Goal: Information Seeking & Learning: Find specific page/section

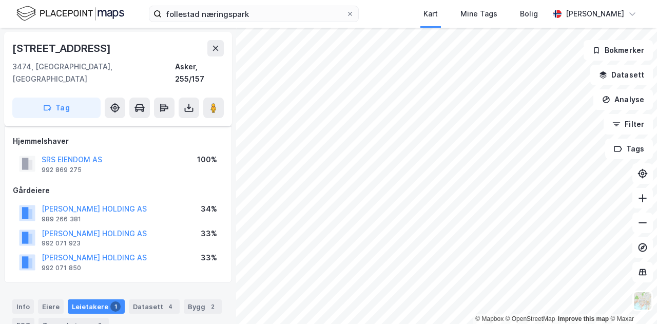
scroll to position [215, 0]
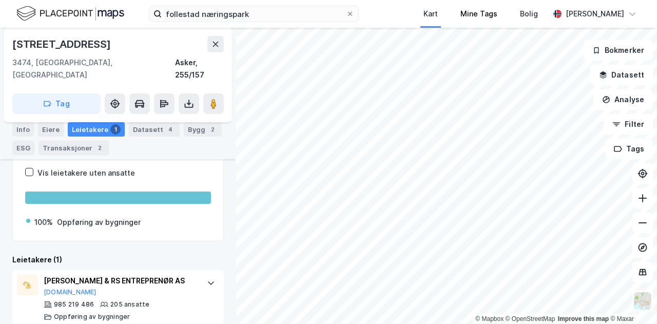
click at [459, 7] on div "Mine Tags" at bounding box center [479, 14] width 60 height 28
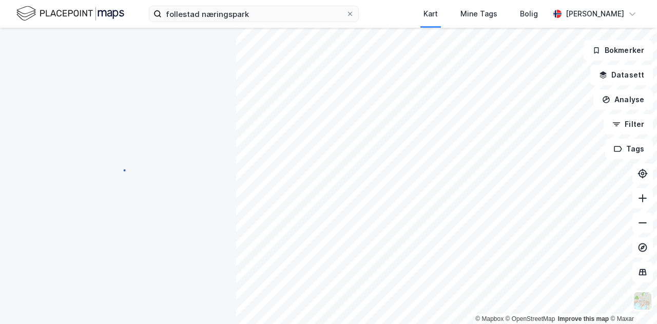
scroll to position [160, 0]
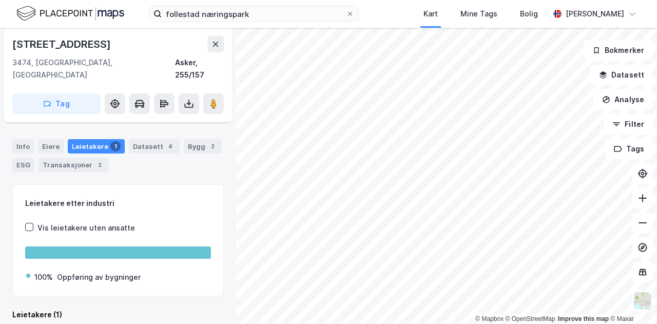
click at [302, 323] on html "follestad næringspark Kart Mine Tags Bolig [PERSON_NAME] © Mapbox © OpenStreetM…" at bounding box center [328, 162] width 657 height 324
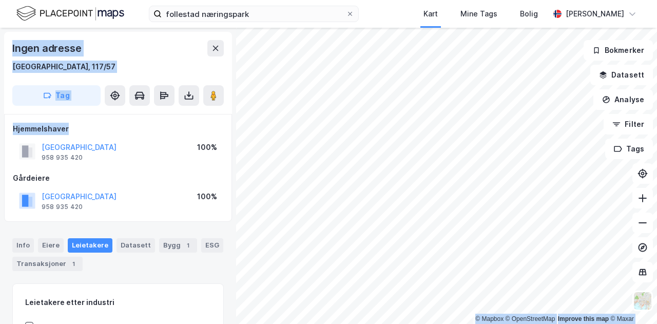
click at [463, 257] on div "© Mapbox © OpenStreetMap Improve this map © Maxar Ingen adresse [GEOGRAPHIC_DAT…" at bounding box center [328, 176] width 657 height 296
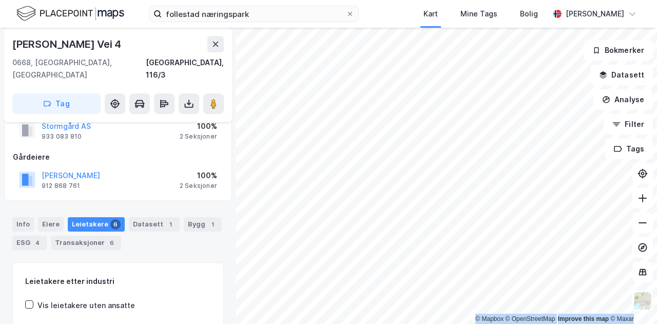
scroll to position [21, 0]
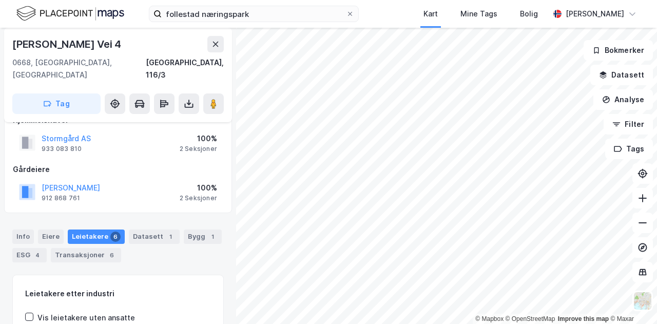
click at [72, 229] on div "Leietakere 6" at bounding box center [96, 236] width 57 height 14
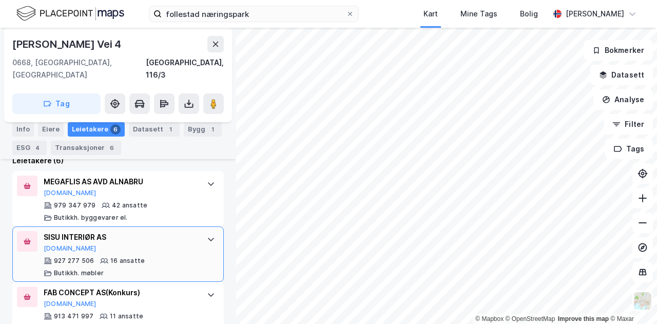
scroll to position [0, 0]
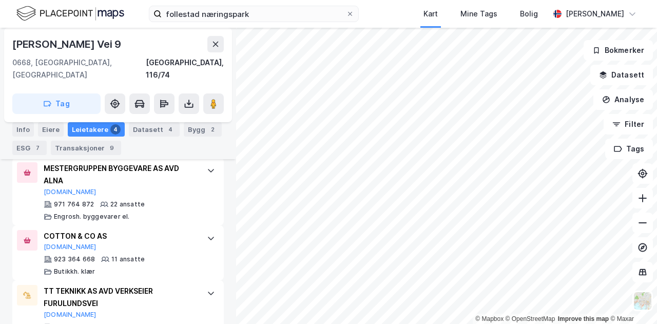
scroll to position [458, 0]
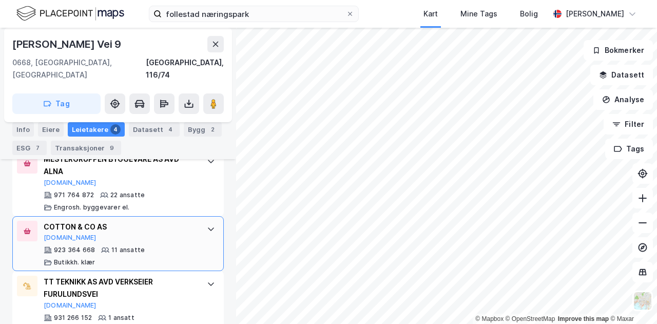
click at [129, 221] on div "COTTON & CO AS [DOMAIN_NAME]" at bounding box center [120, 232] width 153 height 22
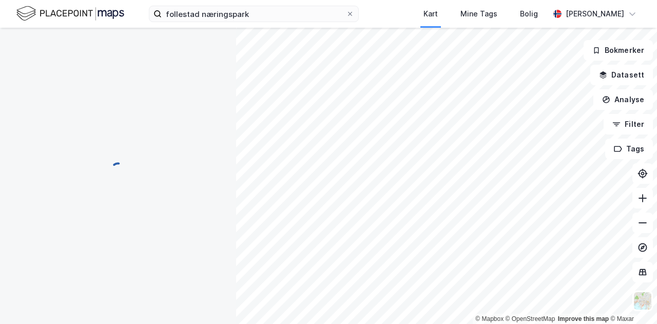
scroll to position [0, 0]
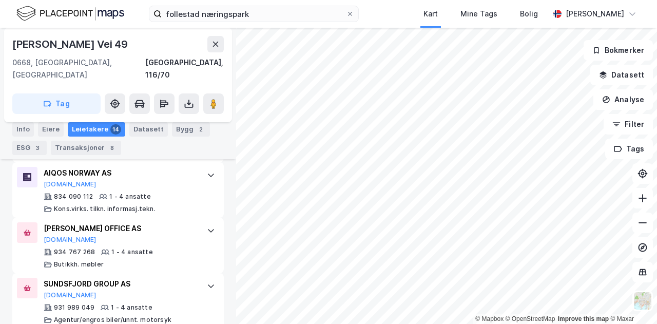
scroll to position [707, 0]
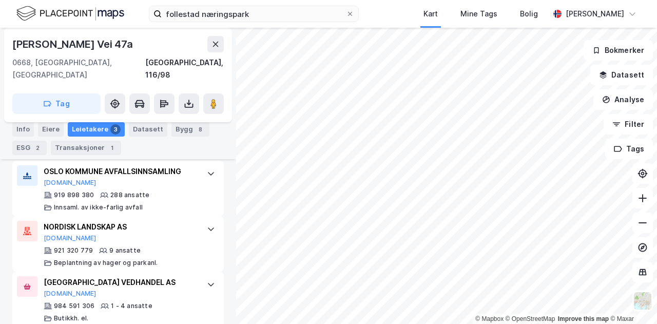
scroll to position [308, 0]
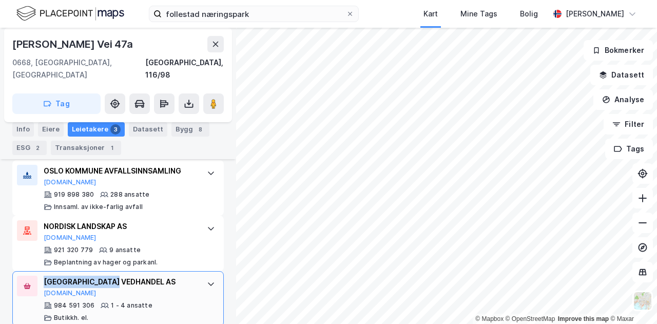
drag, startPoint x: 133, startPoint y: 265, endPoint x: 43, endPoint y: 266, distance: 89.8
click at [43, 271] on div "OSLO VEDHANDEL AS [DOMAIN_NAME] 984 591 306 1 - 4 ansatte Butikkh. el." at bounding box center [117, 298] width 211 height 55
copy div "[GEOGRAPHIC_DATA] VEDHANDEL AS"
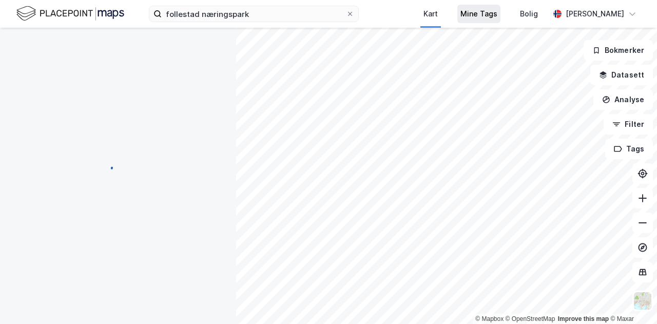
scroll to position [0, 0]
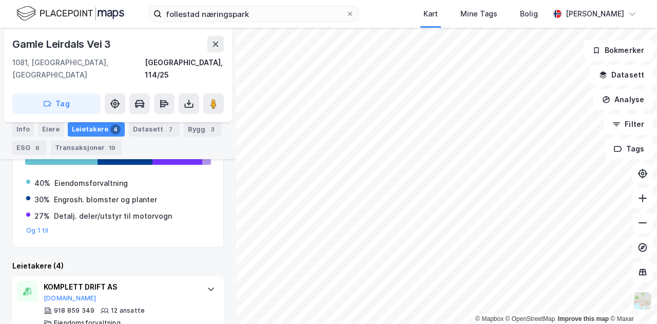
scroll to position [213, 0]
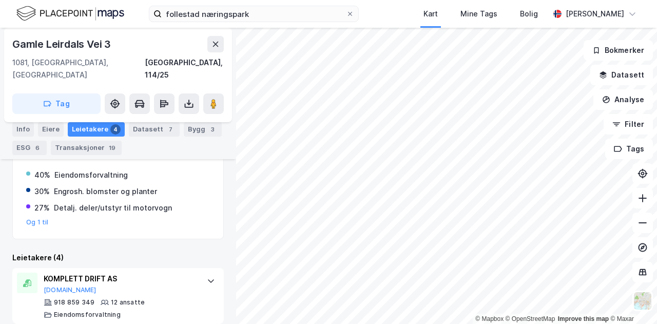
click at [385, 7] on div "follestad næringspark [GEOGRAPHIC_DATA] Tags Bolig [PERSON_NAME]" at bounding box center [328, 14] width 657 height 28
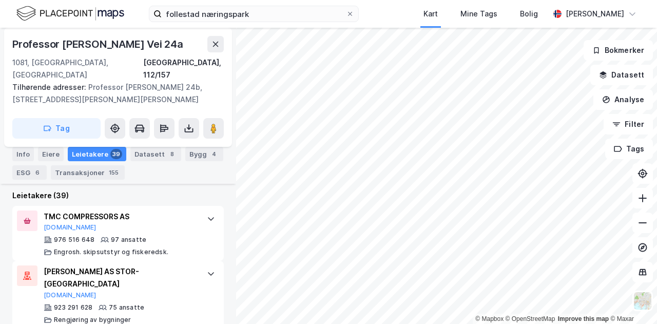
scroll to position [396, 0]
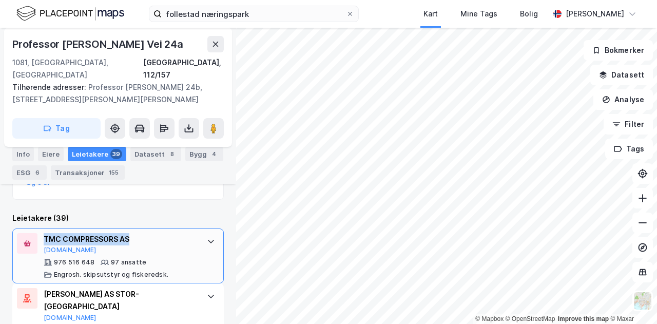
drag, startPoint x: 149, startPoint y: 218, endPoint x: 45, endPoint y: 222, distance: 104.2
click at [45, 228] on div "TMC COMPRESSORS AS [DOMAIN_NAME] 976 516 648 97 ansatte [PERSON_NAME]. skipsuts…" at bounding box center [117, 255] width 211 height 55
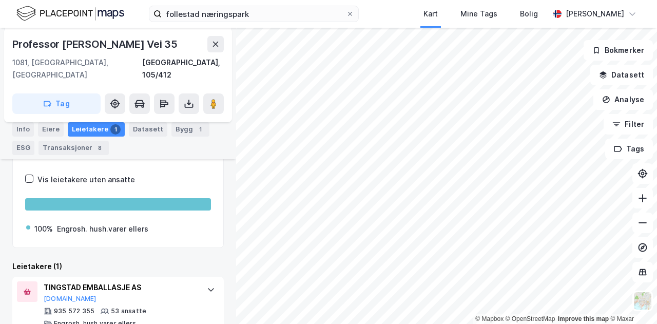
scroll to position [166, 0]
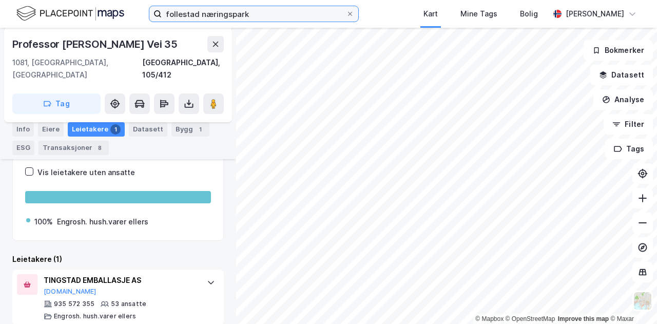
click at [237, 11] on input "follestad næringspark" at bounding box center [254, 13] width 184 height 15
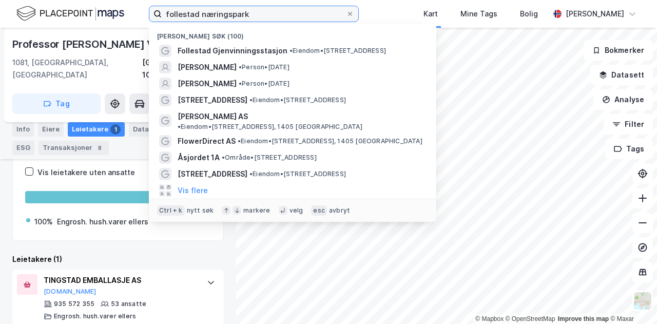
drag, startPoint x: 270, startPoint y: 12, endPoint x: 155, endPoint y: 13, distance: 114.9
click at [155, 13] on label "follestad næringspark" at bounding box center [254, 14] width 210 height 16
paste input "[STREET_ADDRESS][PERSON_NAME]"
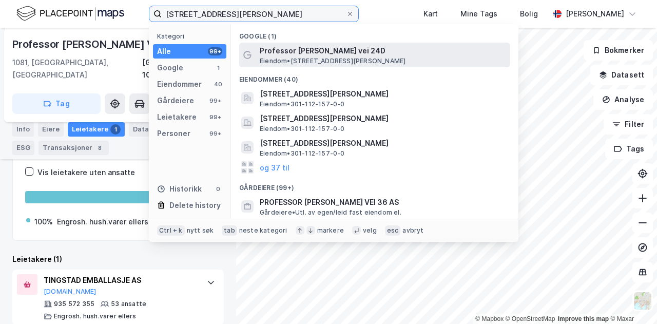
type input "[STREET_ADDRESS][PERSON_NAME]"
click at [307, 58] on span "Eiendom • [STREET_ADDRESS][PERSON_NAME]" at bounding box center [333, 61] width 146 height 8
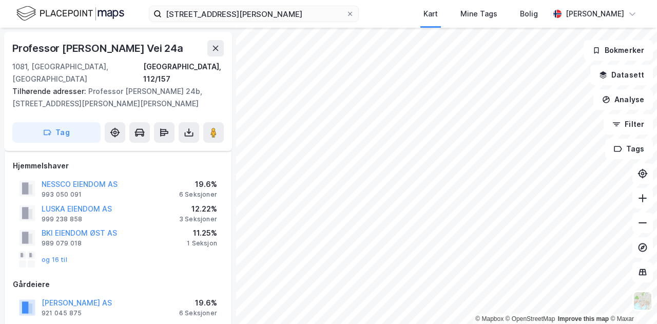
click at [401, 14] on div "Professor [PERSON_NAME] vei 24 D, [GEOGRAPHIC_DATA] Kart Mine Tags Bolig [PERSO…" at bounding box center [328, 14] width 657 height 28
